Goal: Task Accomplishment & Management: Manage account settings

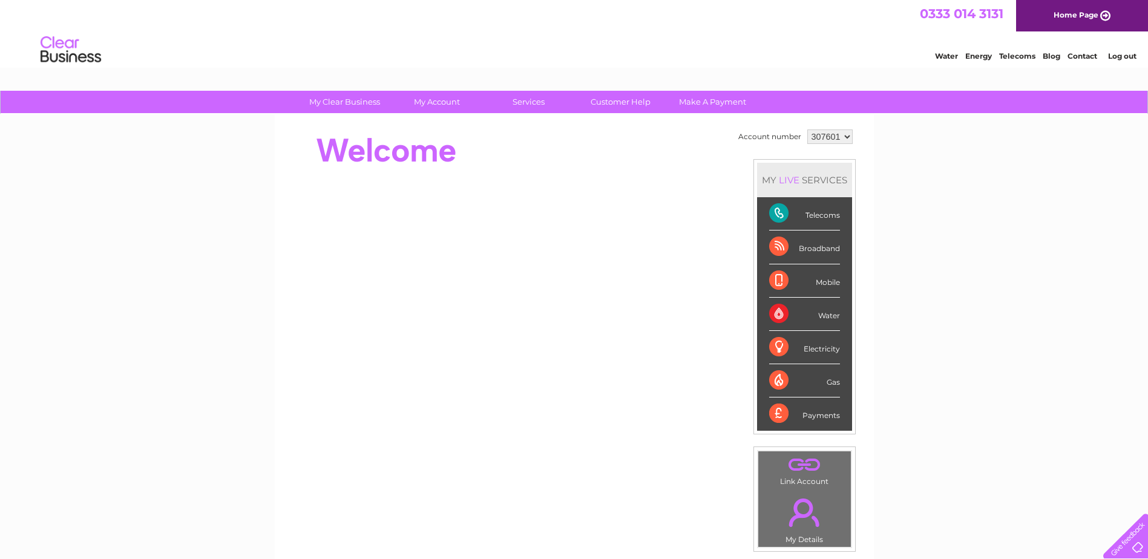
click at [776, 209] on div "Telecoms" at bounding box center [804, 213] width 71 height 33
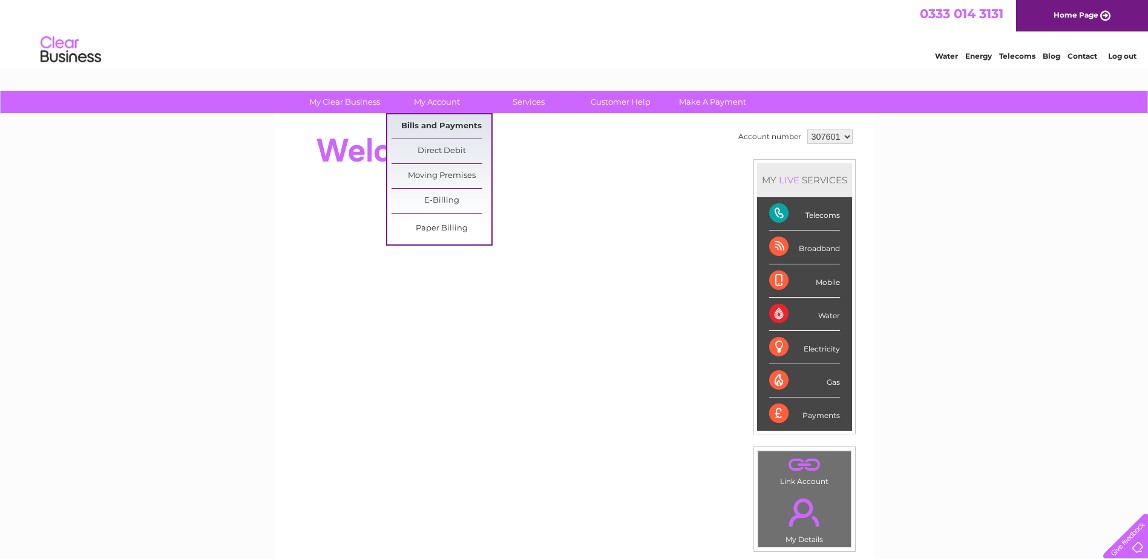
click at [433, 124] on link "Bills and Payments" at bounding box center [442, 126] width 100 height 24
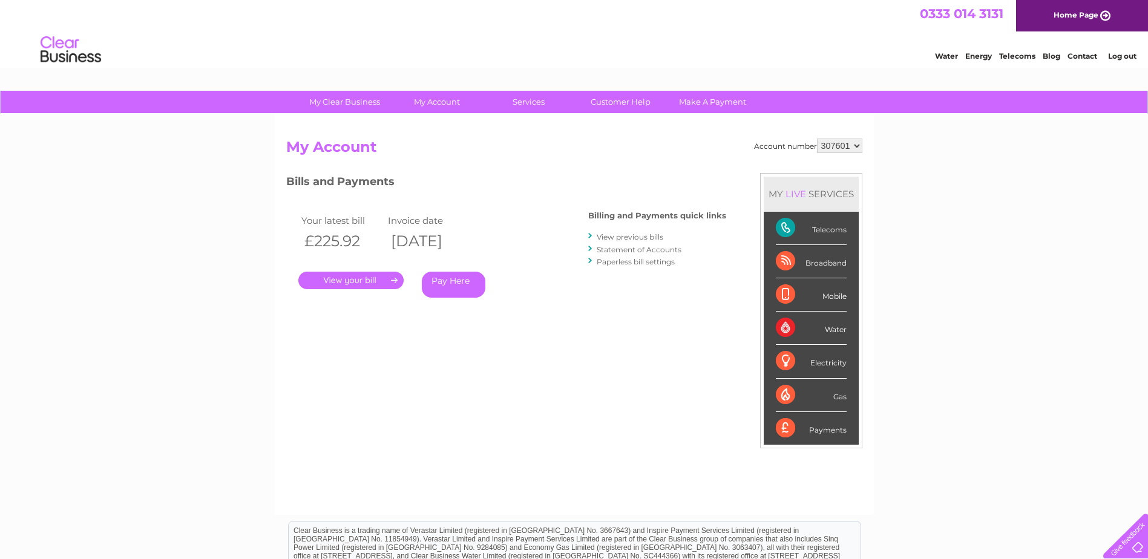
click at [340, 279] on link "." at bounding box center [350, 281] width 105 height 18
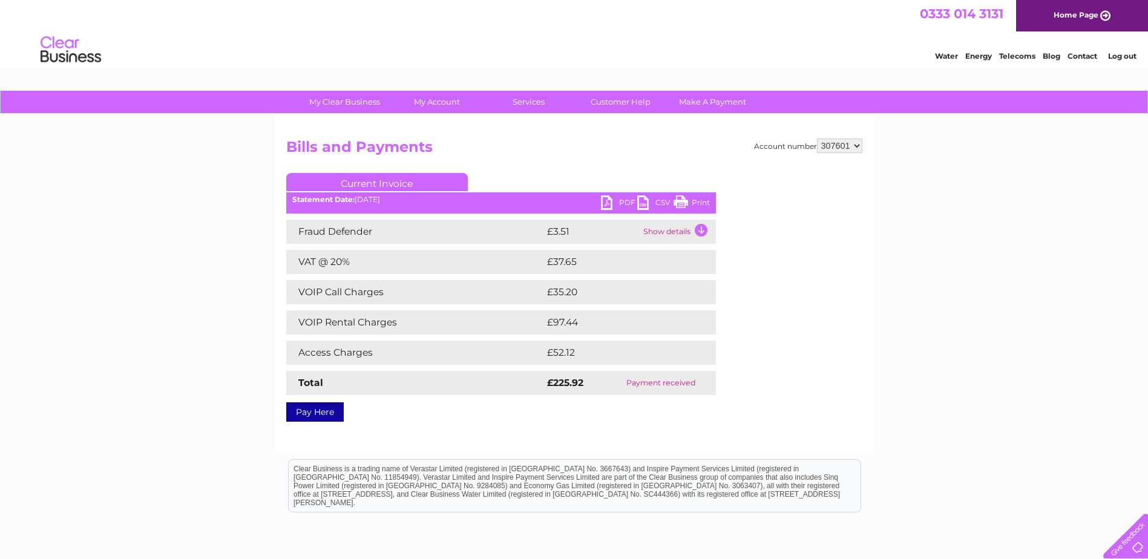
click at [386, 184] on link "Current Invoice" at bounding box center [377, 182] width 182 height 18
click at [624, 204] on link "PDF" at bounding box center [619, 205] width 36 height 18
